Goal: Task Accomplishment & Management: Manage account settings

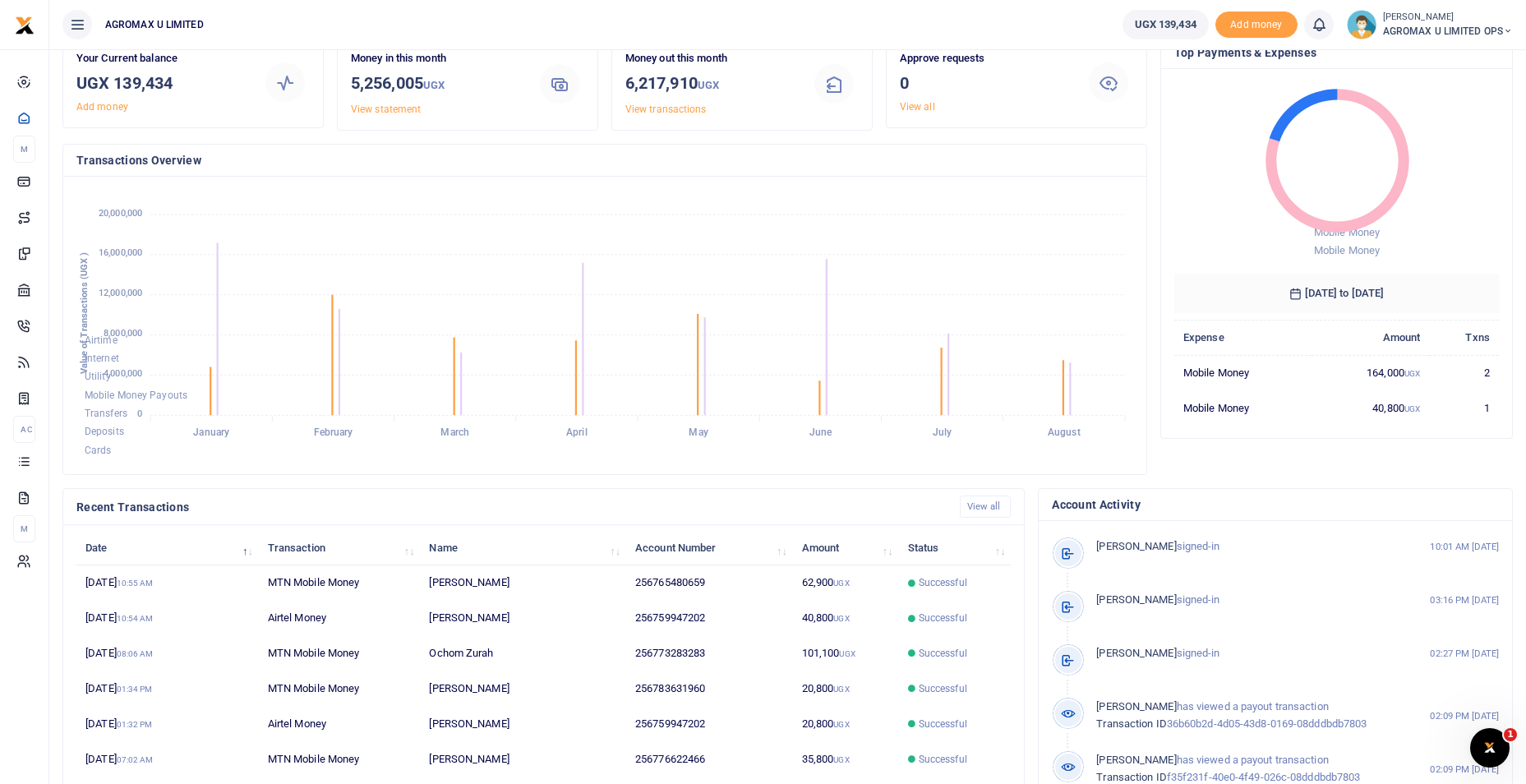
scroll to position [198, 0]
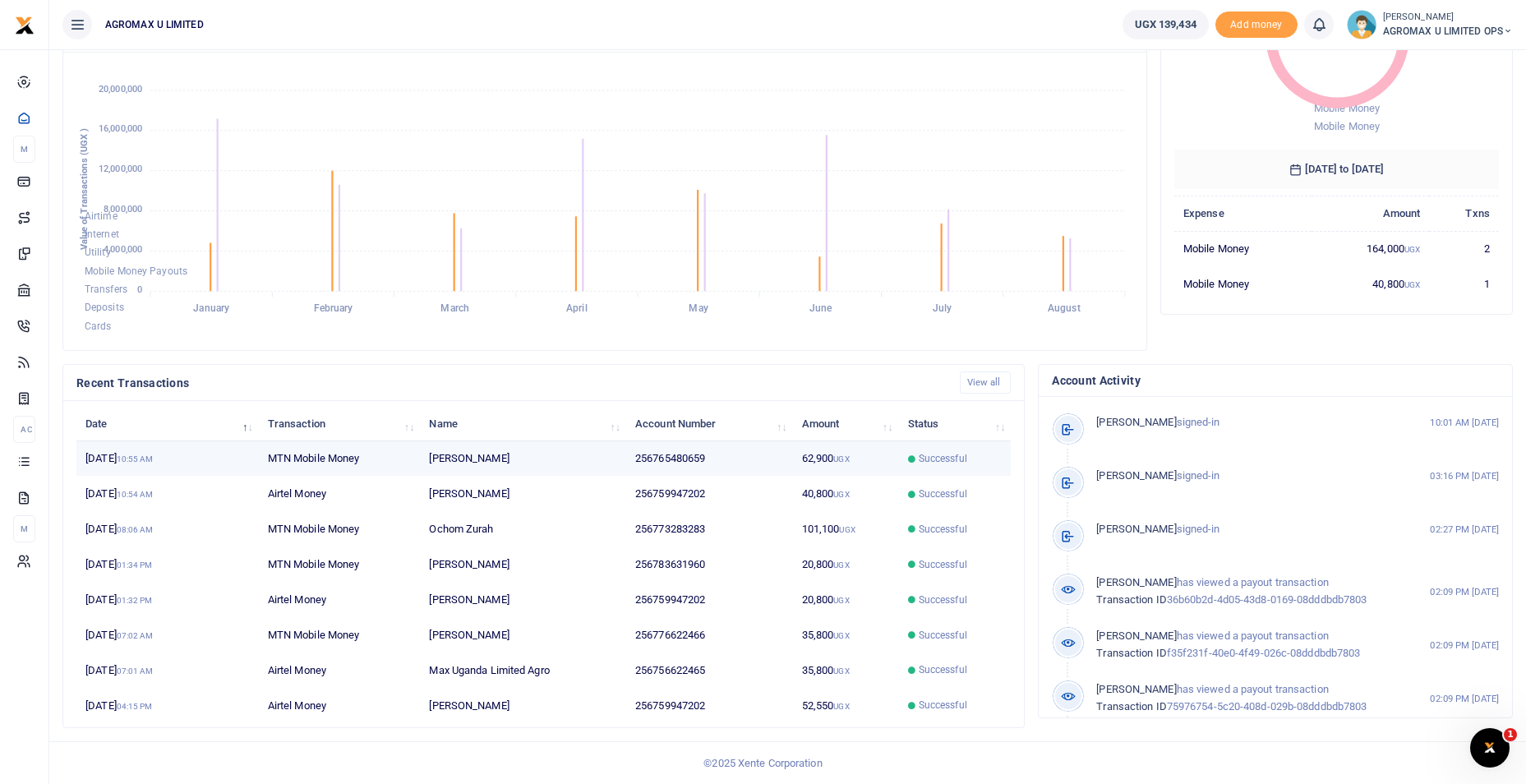
click at [668, 454] on td "256765480659" at bounding box center [709, 459] width 167 height 35
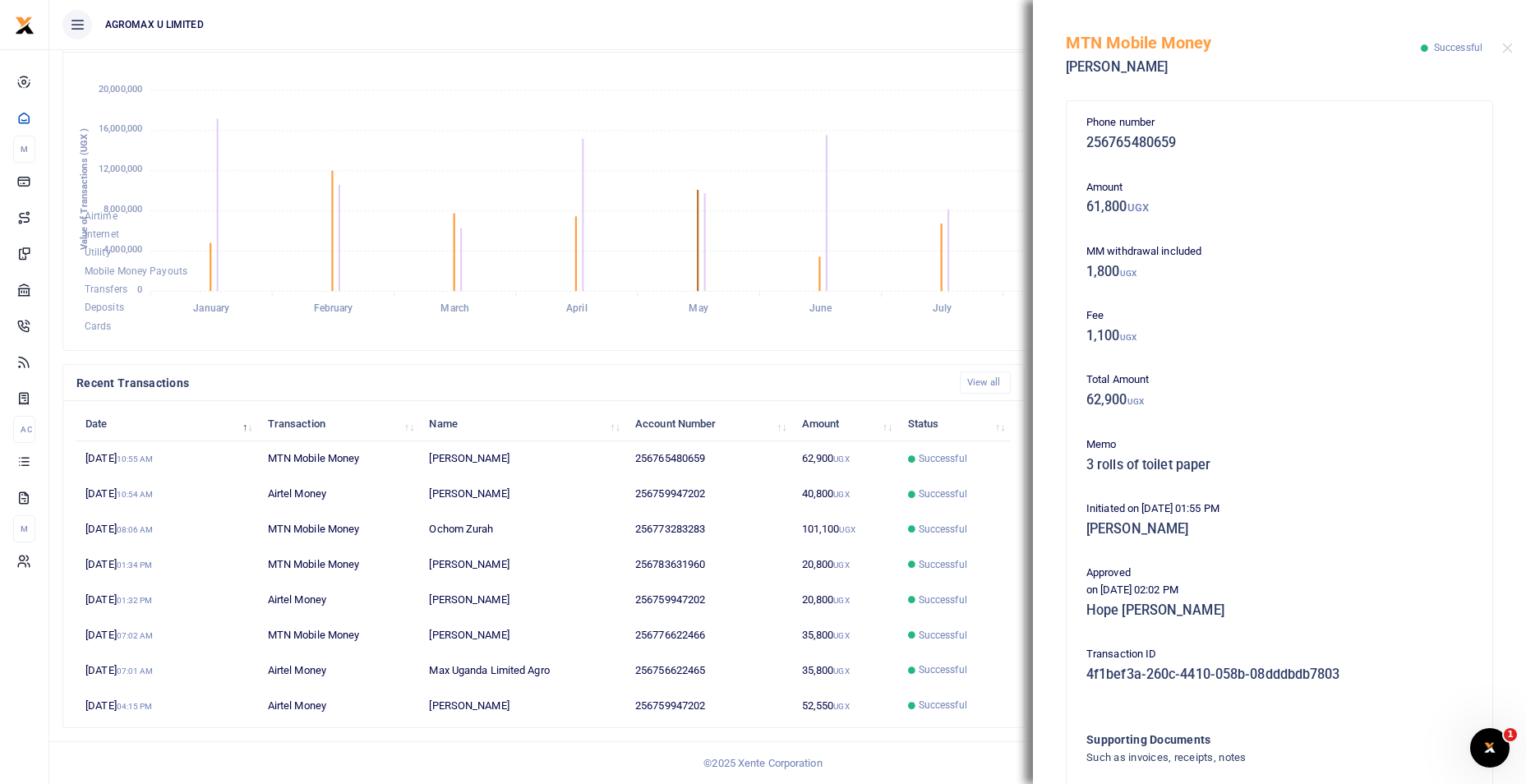
click at [694, 235] on icon "Airtime Internet Utility Mobile Money Payouts Transfers Deposits Cards January …" at bounding box center [605, 201] width 1057 height 271
click at [1504, 46] on button "Close" at bounding box center [1507, 48] width 11 height 11
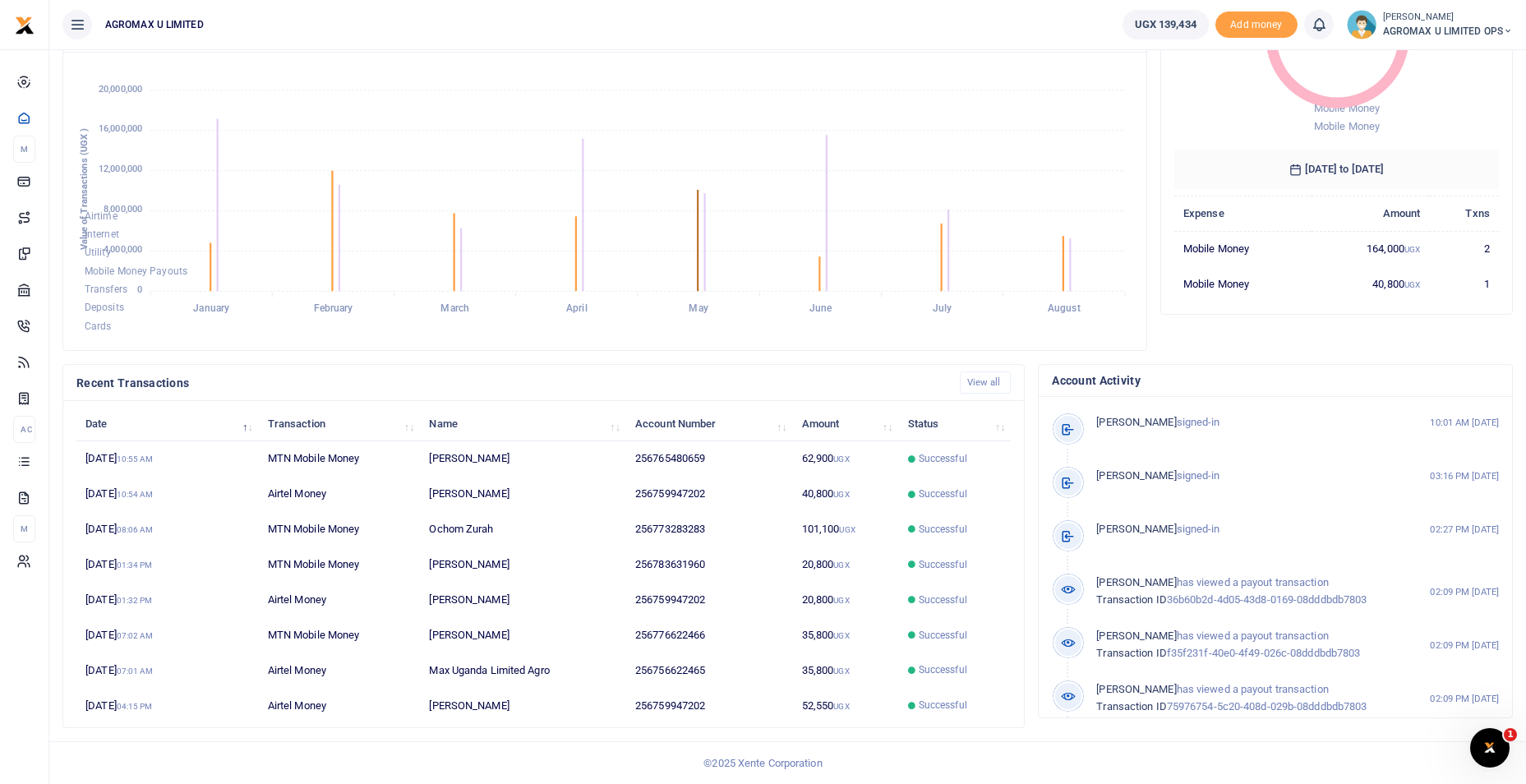
click at [1504, 35] on icon at bounding box center [1507, 31] width 10 height 11
click at [1466, 61] on link "Switch accounts" at bounding box center [1449, 59] width 130 height 23
